Goal: Task Accomplishment & Management: Manage account settings

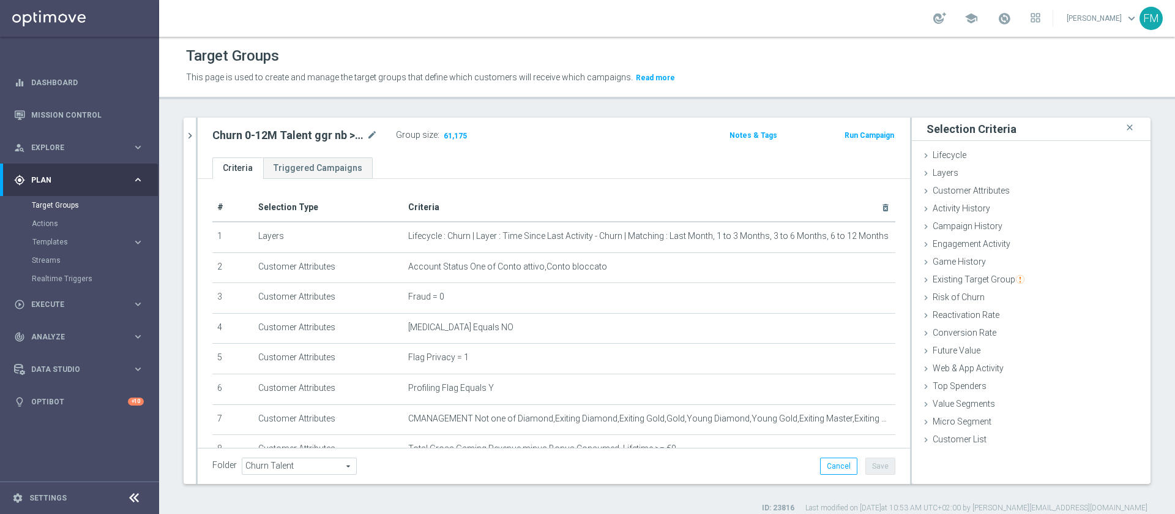
scroll to position [264, 0]
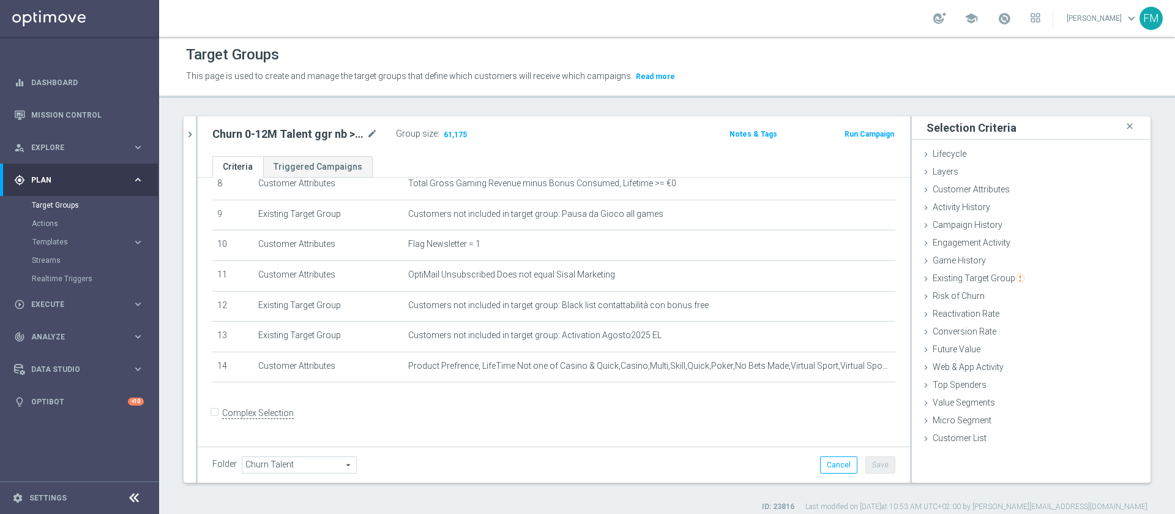
click at [182, 133] on div "Churn 0-12M Talent ggr nb > 1000 1st Casino lftime close more_vert Prioritize C…" at bounding box center [667, 313] width 1016 height 395
click at [187, 127] on button "chevron_right" at bounding box center [190, 134] width 12 height 36
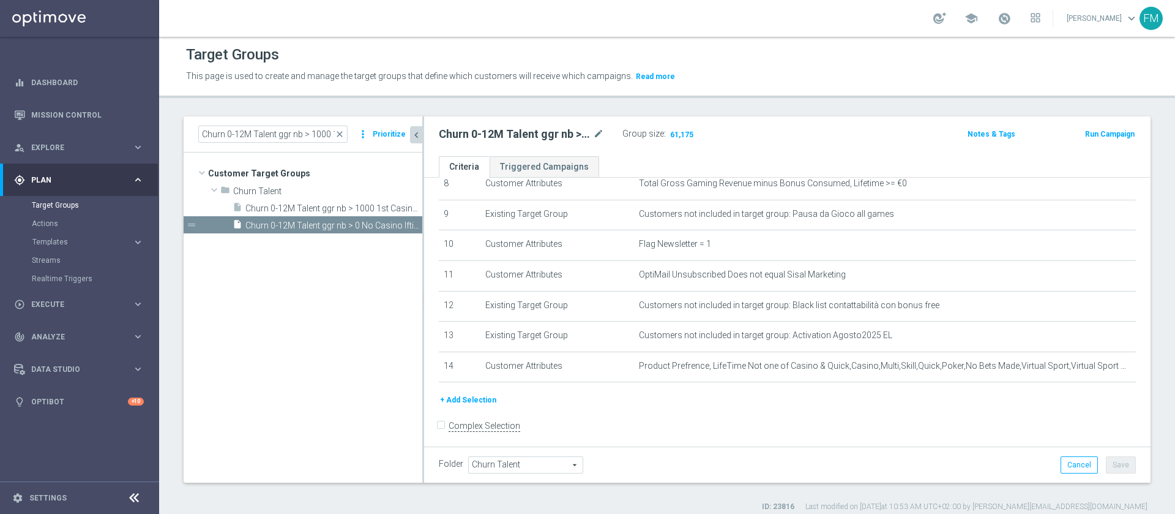
scroll to position [276, 0]
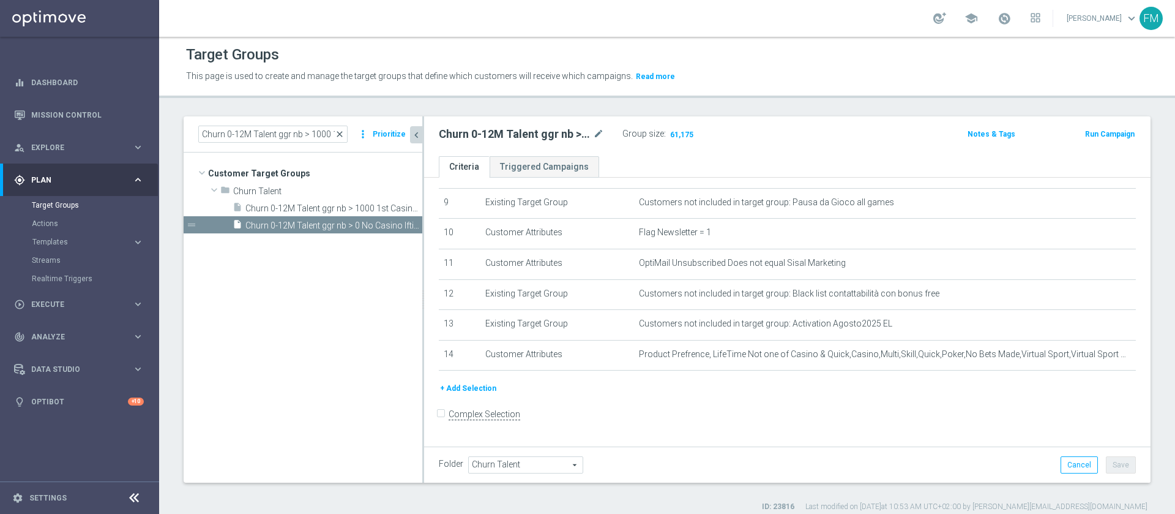
click at [342, 129] on span "close" at bounding box center [340, 134] width 10 height 10
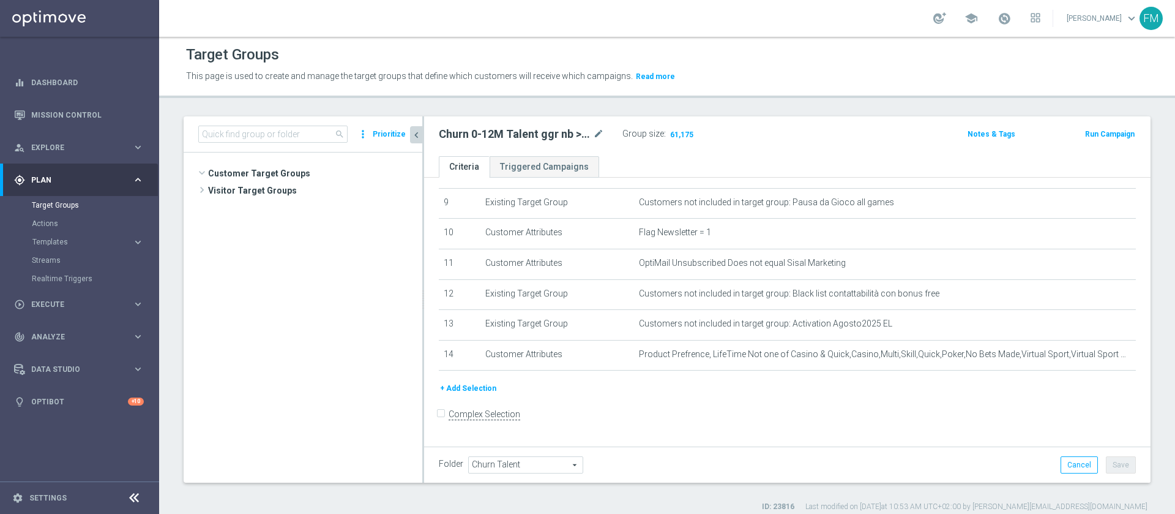
scroll to position [488, 0]
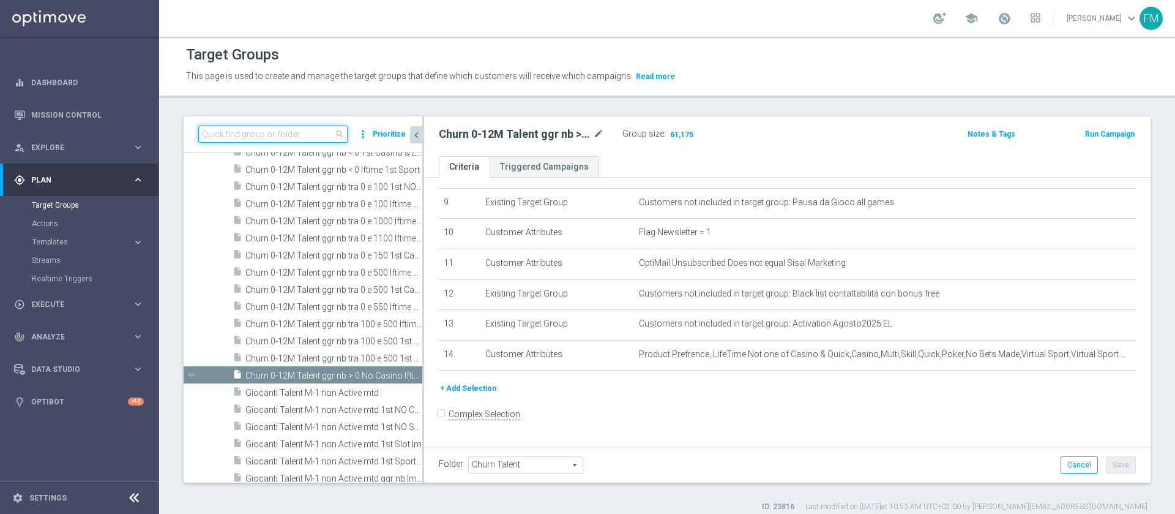
click at [320, 133] on input at bounding box center [272, 134] width 149 height 17
paste input "Multi Talent ggr nb lm > 0 1st Casino saldo"
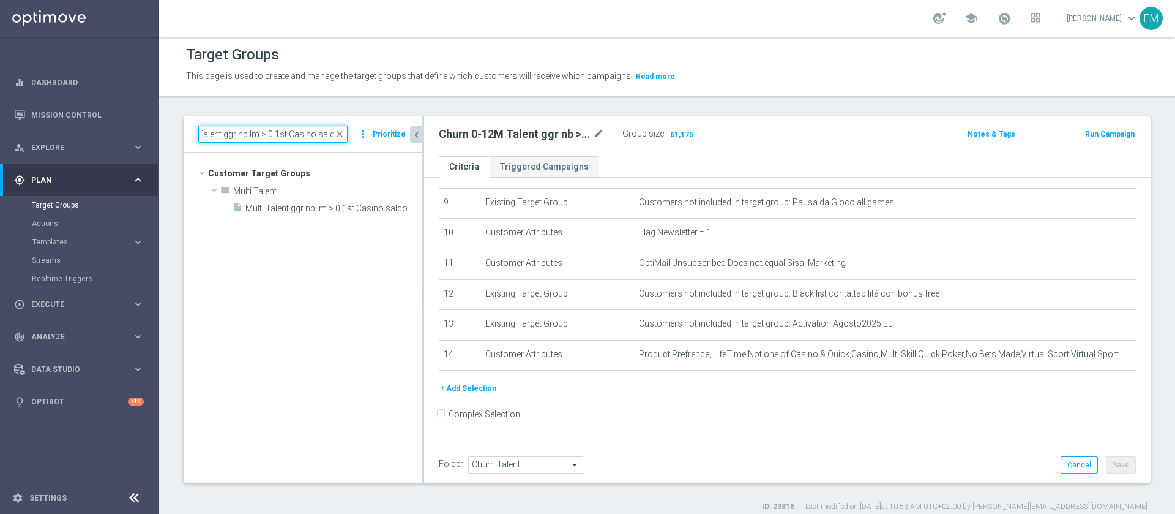
scroll to position [0, 0]
type input "Multi Talent ggr nb lm > 0 1st Casino saldo"
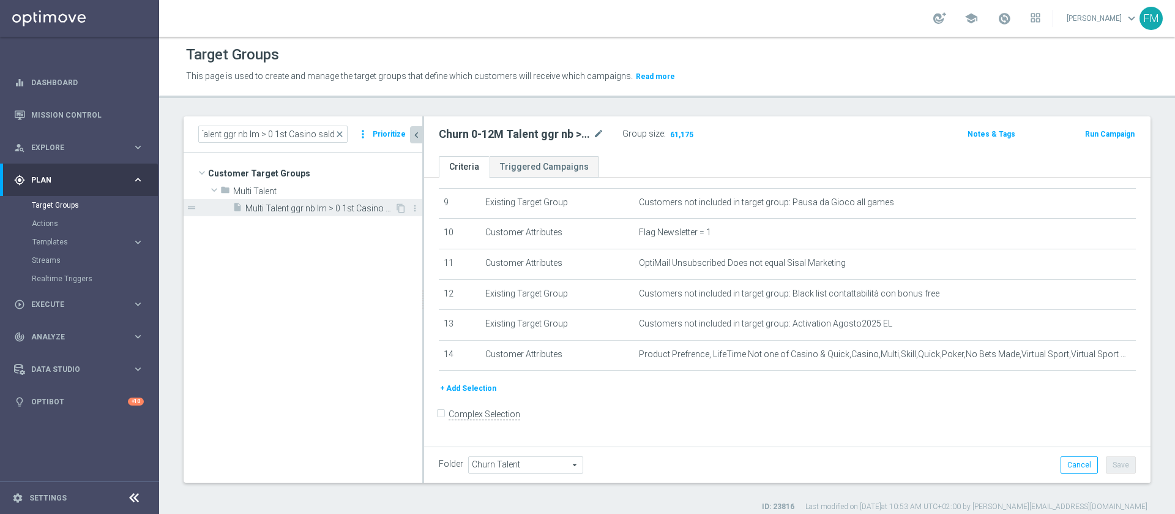
click at [296, 216] on tree-viewport "Customer Target Groups library_add create_new_folder folder" at bounding box center [303, 316] width 239 height 329
click at [335, 203] on span "Multi Talent ggr nb lm > 0 1st Casino saldo" at bounding box center [320, 208] width 149 height 10
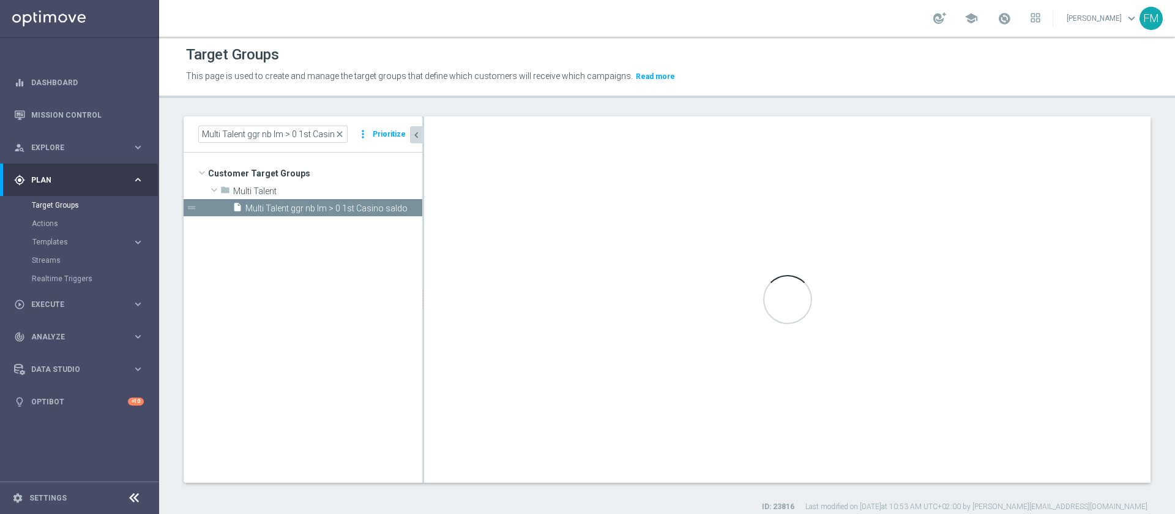
type input "Multi Talent"
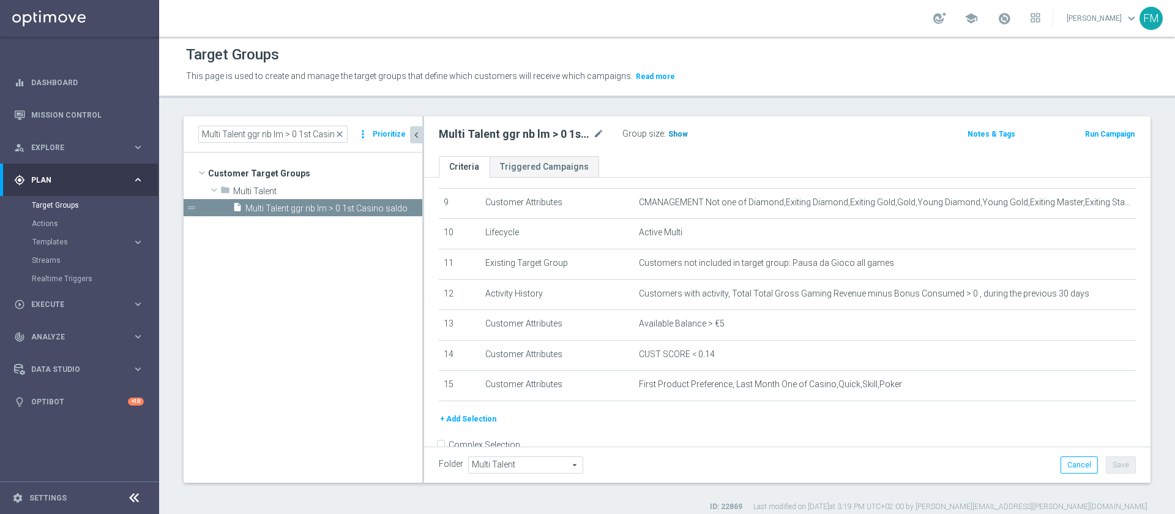
click at [680, 135] on span "Show" at bounding box center [679, 134] width 20 height 9
click at [343, 141] on input "Multi Talent ggr nb lm > 0 1st Casino saldo" at bounding box center [272, 134] width 149 height 17
click at [340, 135] on span "close" at bounding box center [340, 134] width 10 height 10
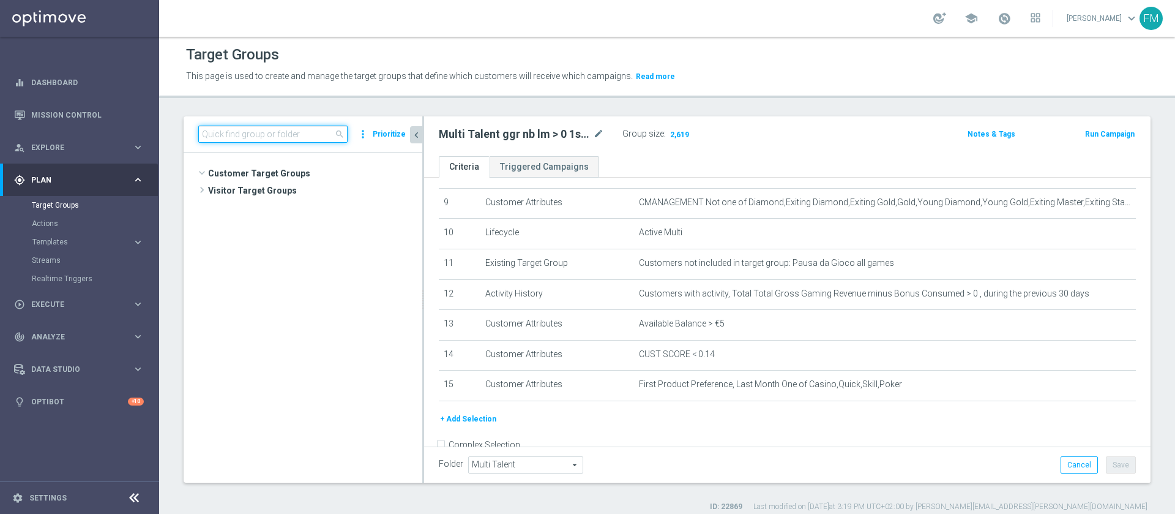
scroll to position [1013, 0]
click at [307, 130] on input at bounding box center [272, 134] width 149 height 17
paste input "Multi Talent ggr nb lm > 0 1st Casino saldo"
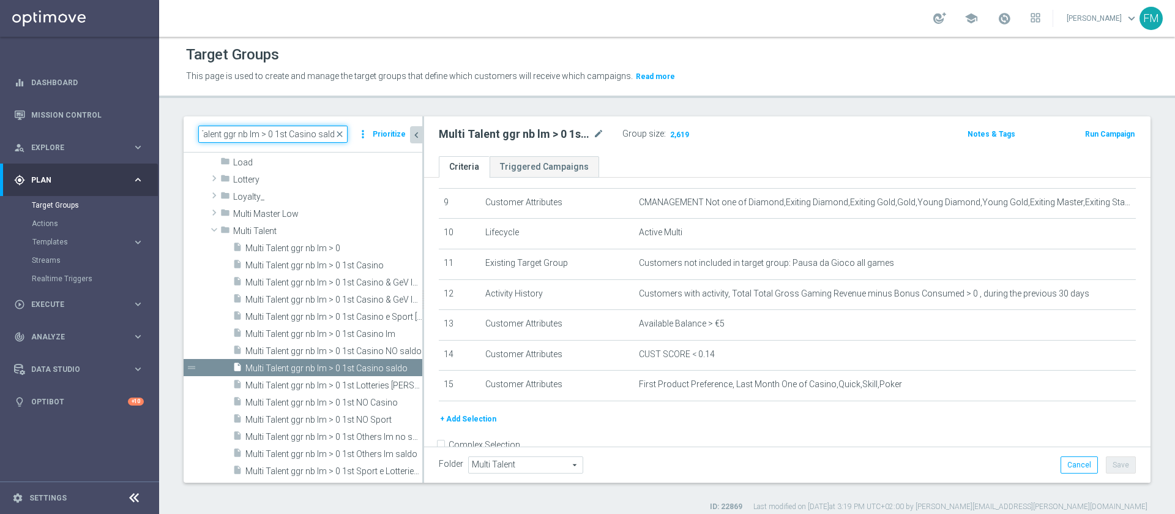
type input "Multi Talent ggr nb lm > 0 1st Casino saldo"
